Goal: Task Accomplishment & Management: Manage account settings

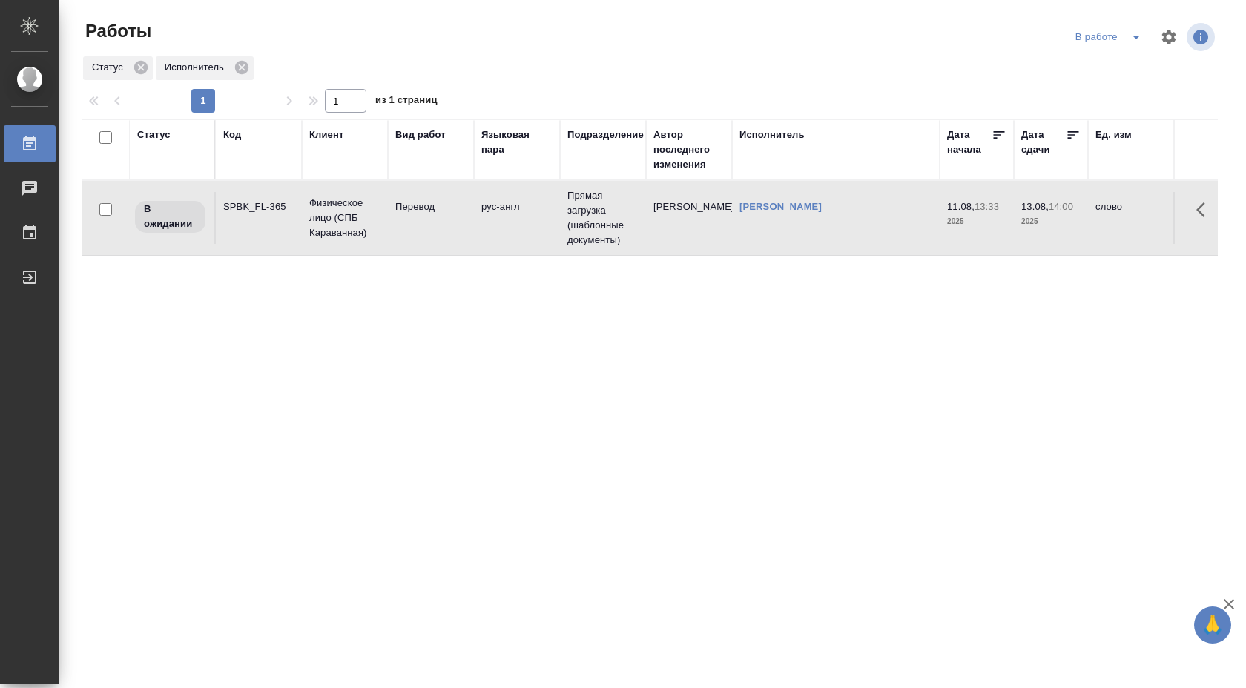
click at [1131, 30] on icon "split button" at bounding box center [1137, 37] width 18 height 18
click at [1108, 73] on li "Стандартные настройки" at bounding box center [1110, 67] width 142 height 24
